Goal: Find specific page/section: Find specific page/section

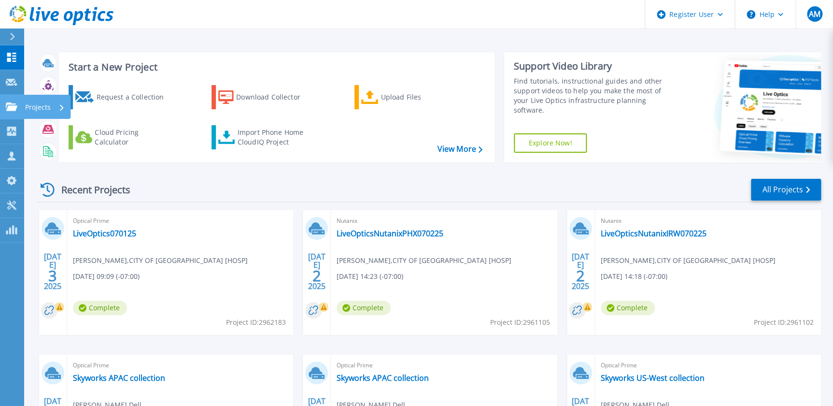
click at [10, 104] on icon at bounding box center [12, 106] width 12 height 8
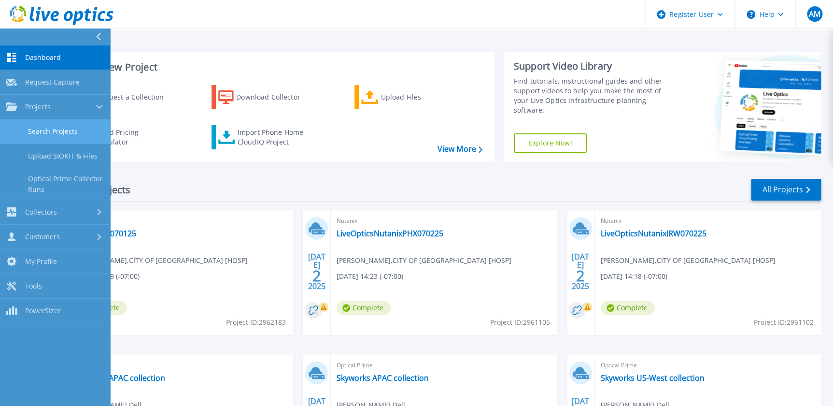
click at [38, 131] on link "Search Projects" at bounding box center [55, 131] width 110 height 25
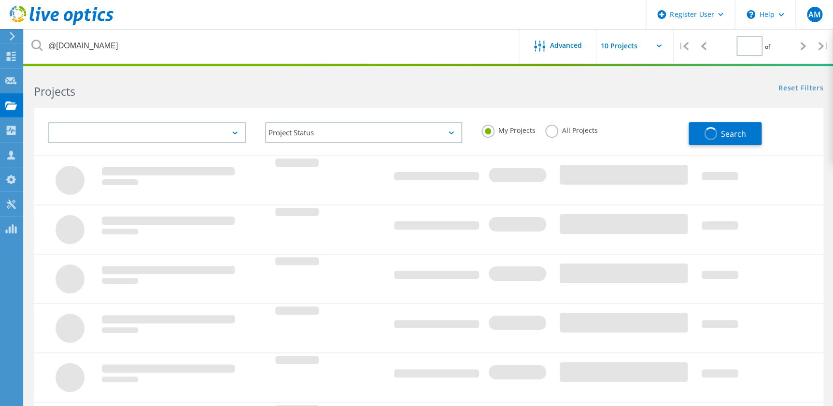
type input "1"
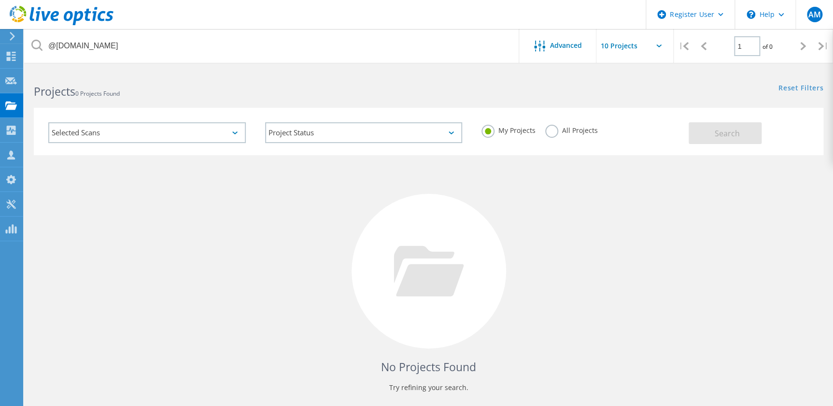
click at [545, 128] on label "All Projects" at bounding box center [571, 129] width 53 height 9
click at [0, 0] on input "All Projects" at bounding box center [0, 0] width 0 height 0
click at [718, 129] on span "Search" at bounding box center [726, 133] width 25 height 11
